Goal: Task Accomplishment & Management: Manage account settings

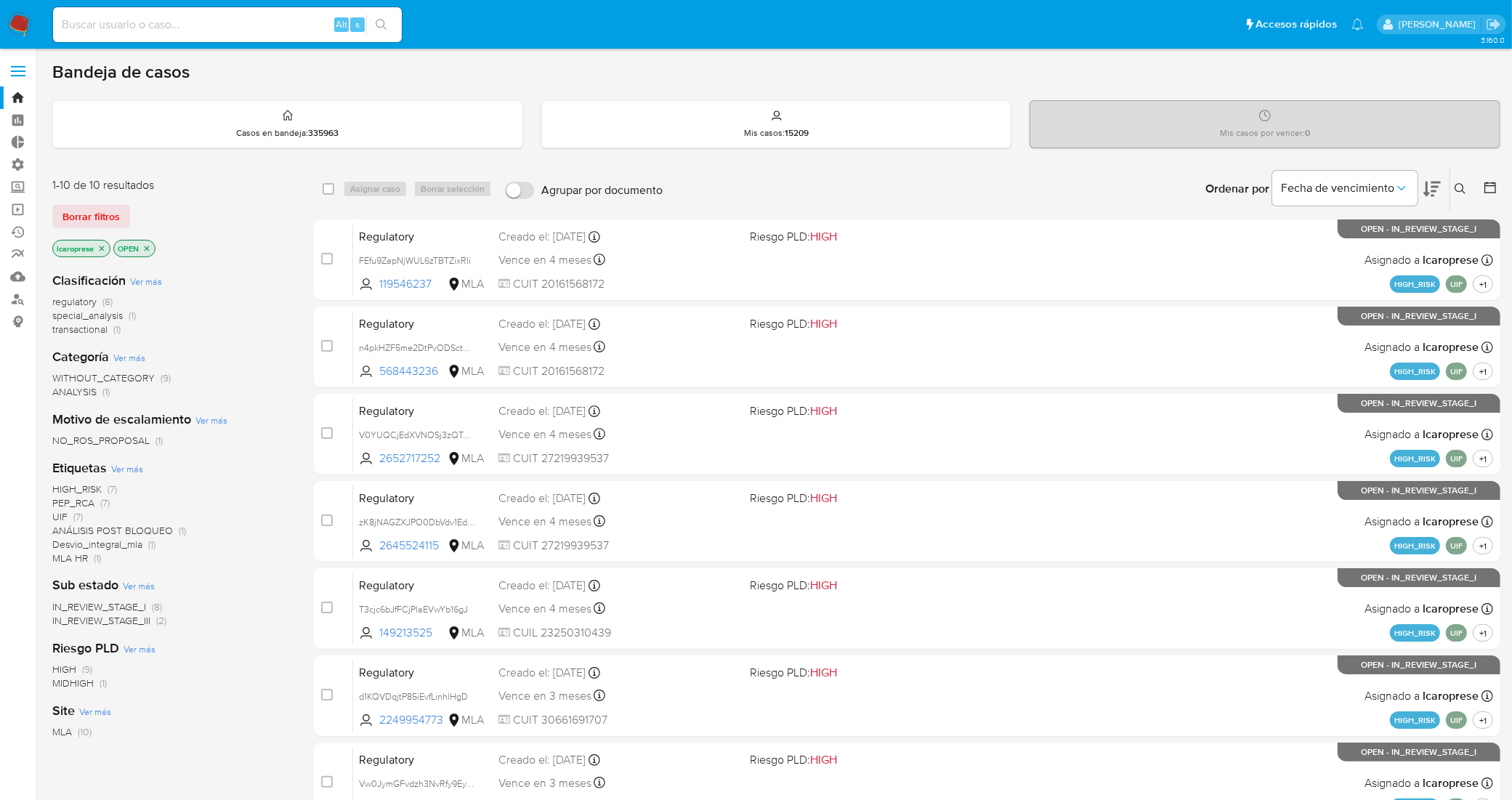
click at [121, 438] on span "NO_ROS_PROPOSAL" at bounding box center [101, 440] width 97 height 15
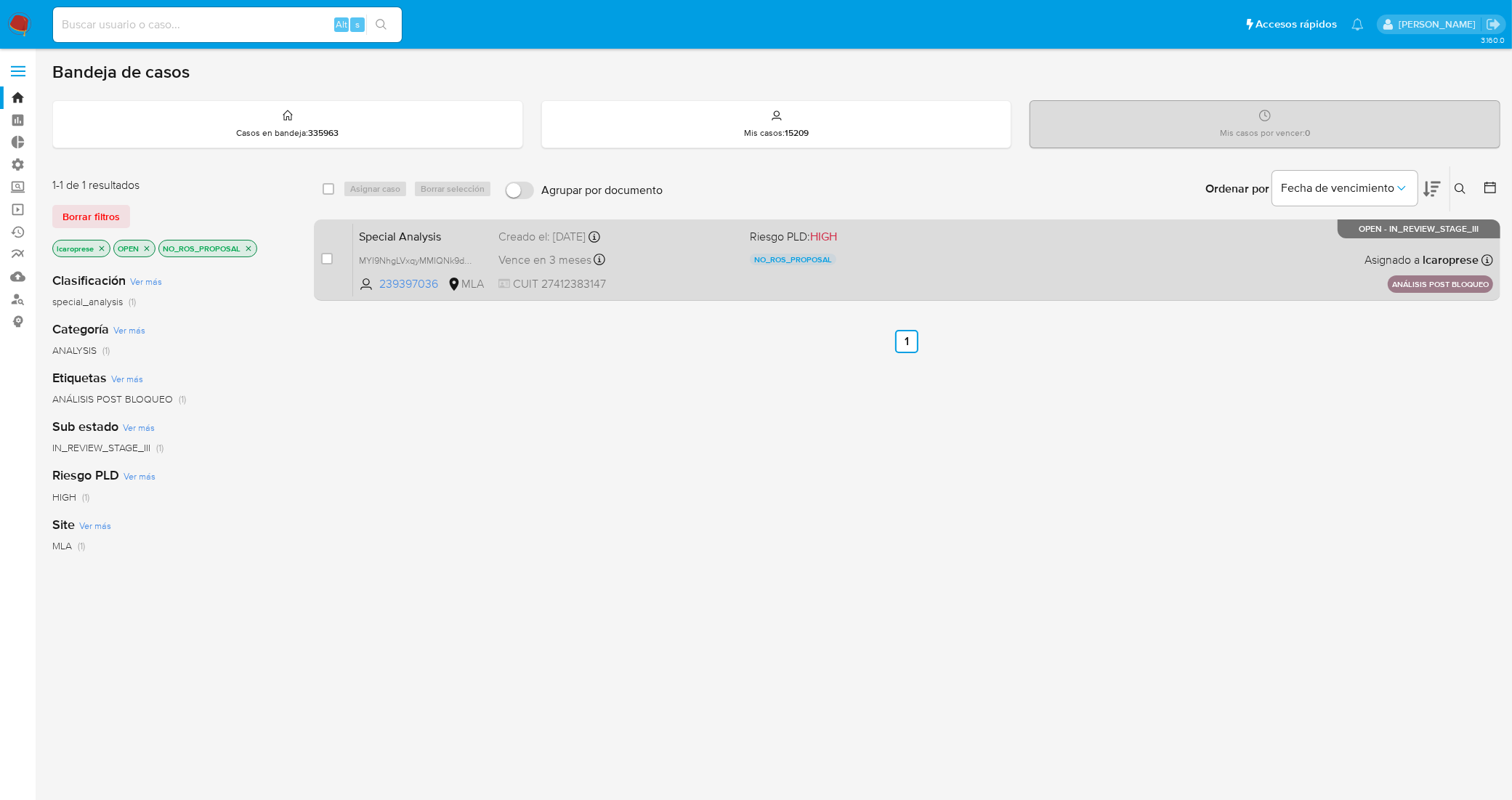
click at [673, 243] on div "Creado el: 18/09/2025 Creado el: 18/09/2025 10:05:47" at bounding box center [618, 237] width 240 height 16
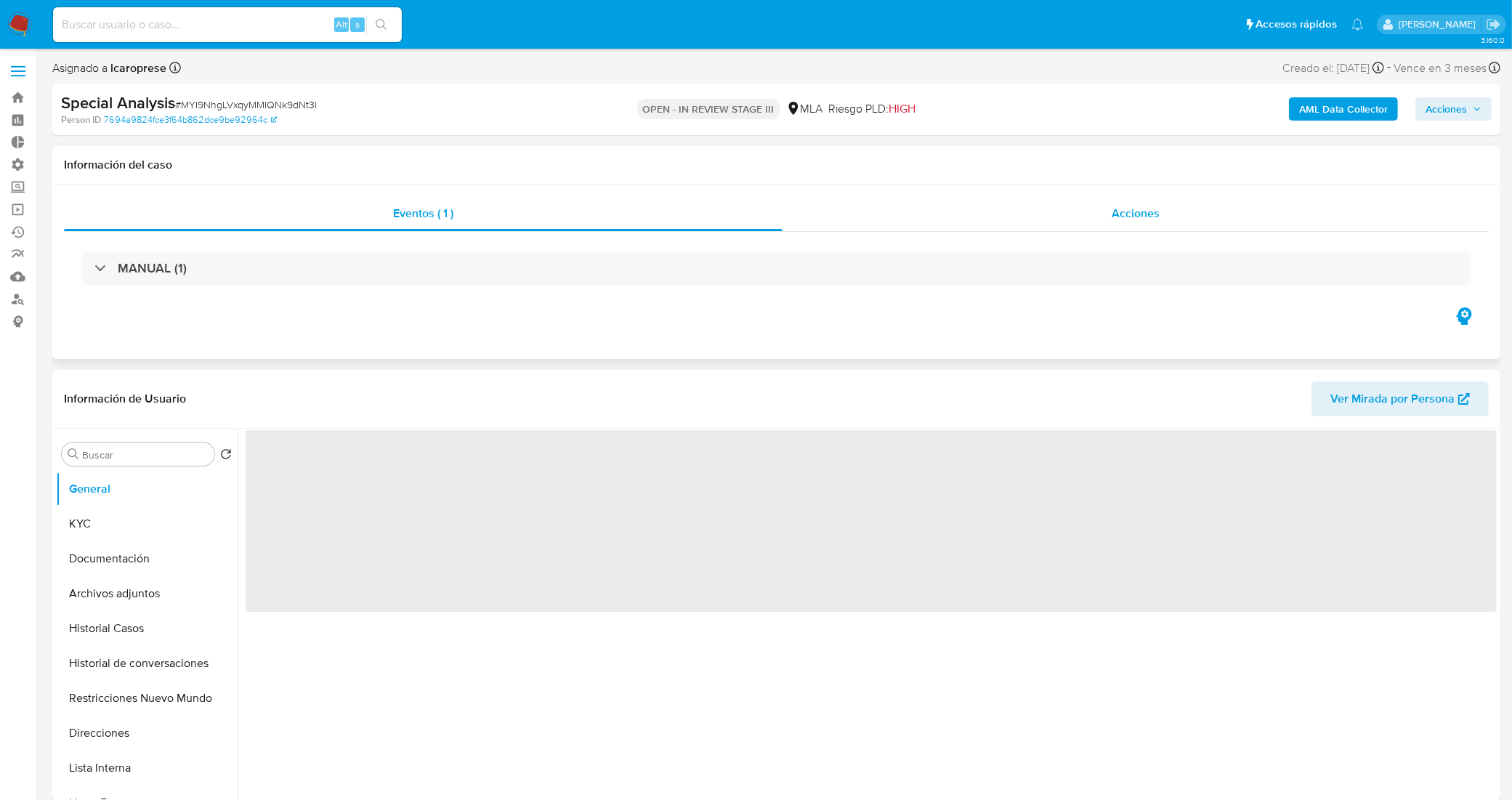
click at [1043, 209] on div "Acciones" at bounding box center [1136, 214] width 706 height 35
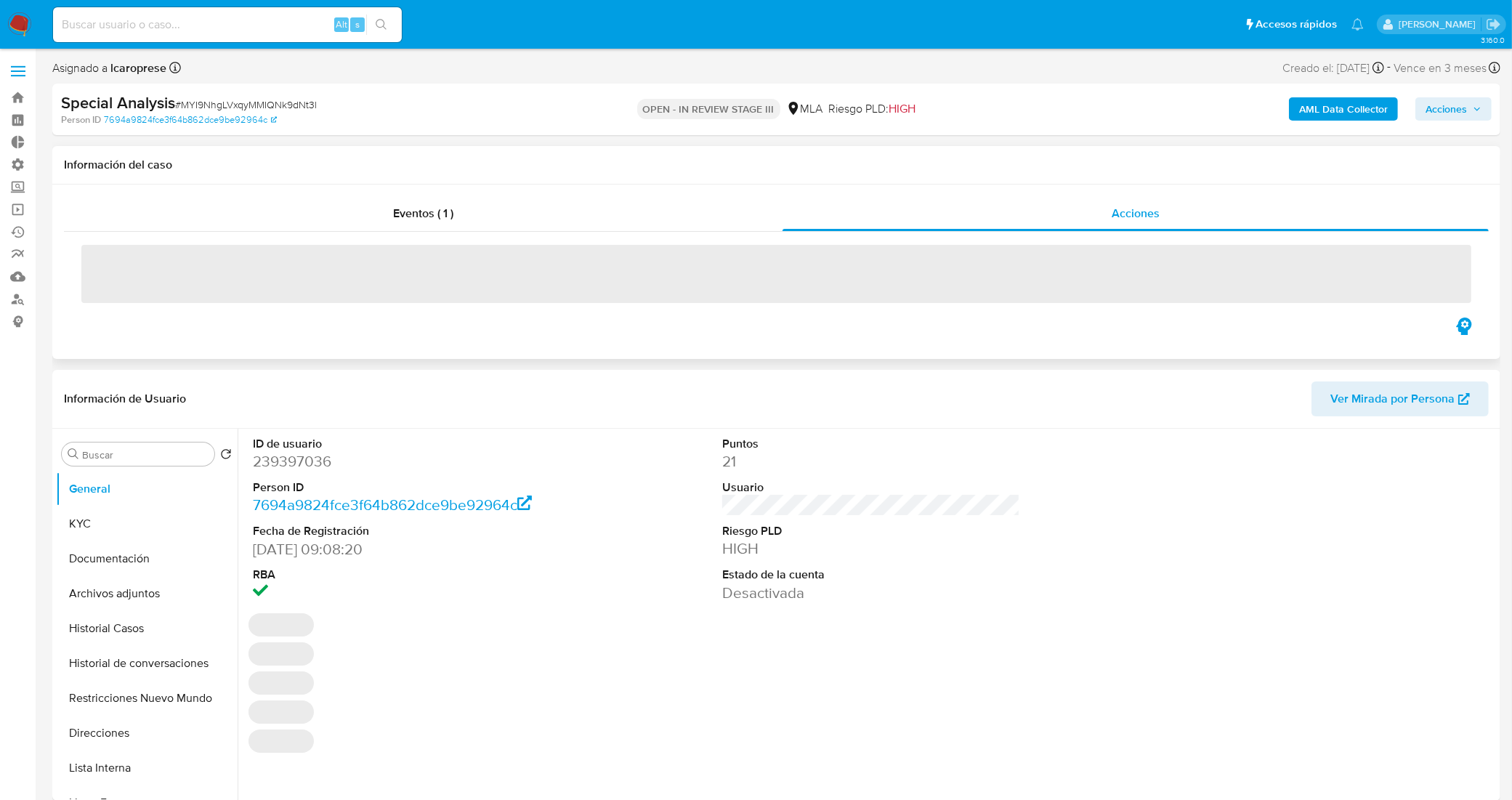
select select "10"
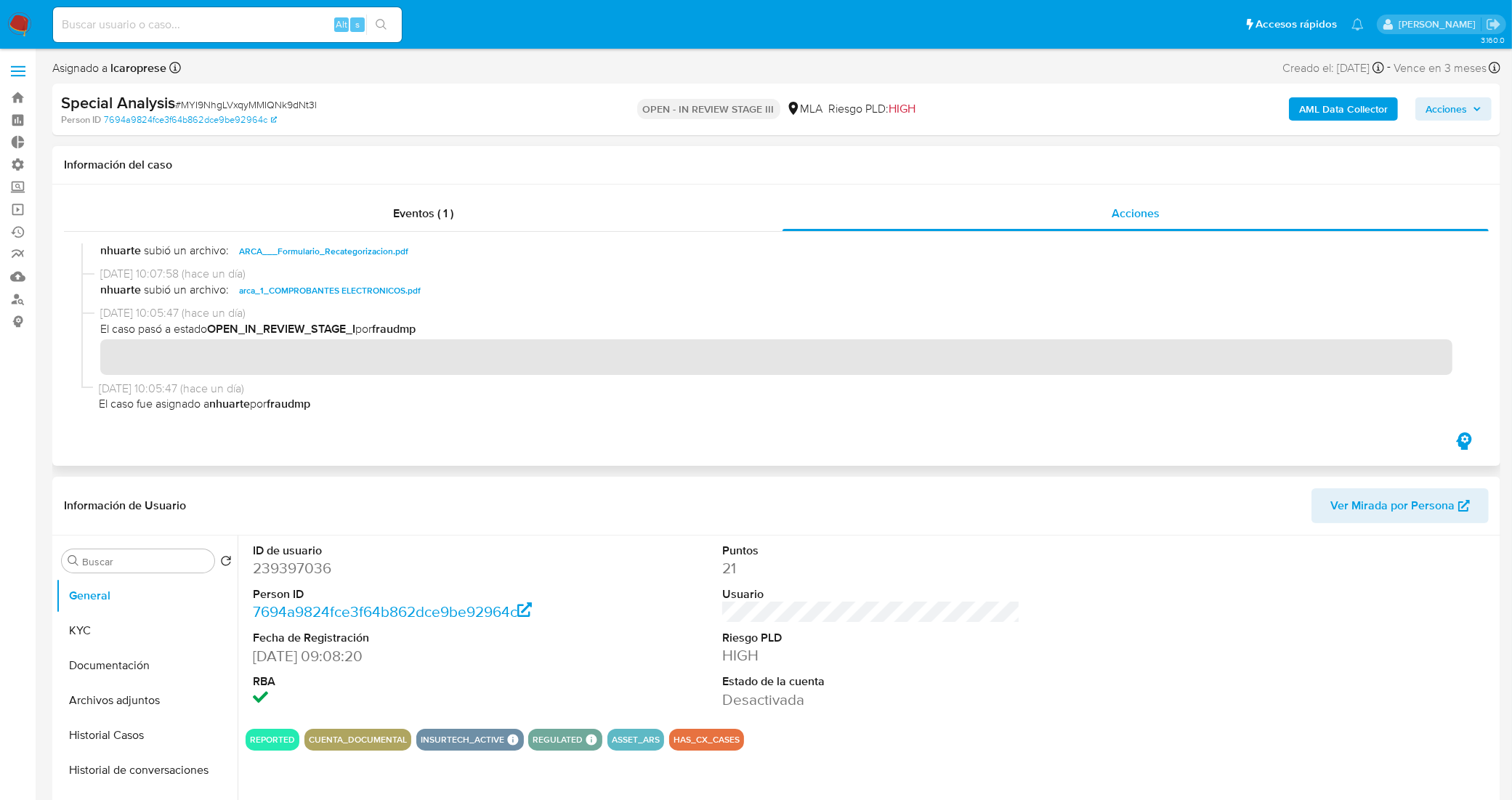
scroll to position [87, 0]
